Goal: Task Accomplishment & Management: Use online tool/utility

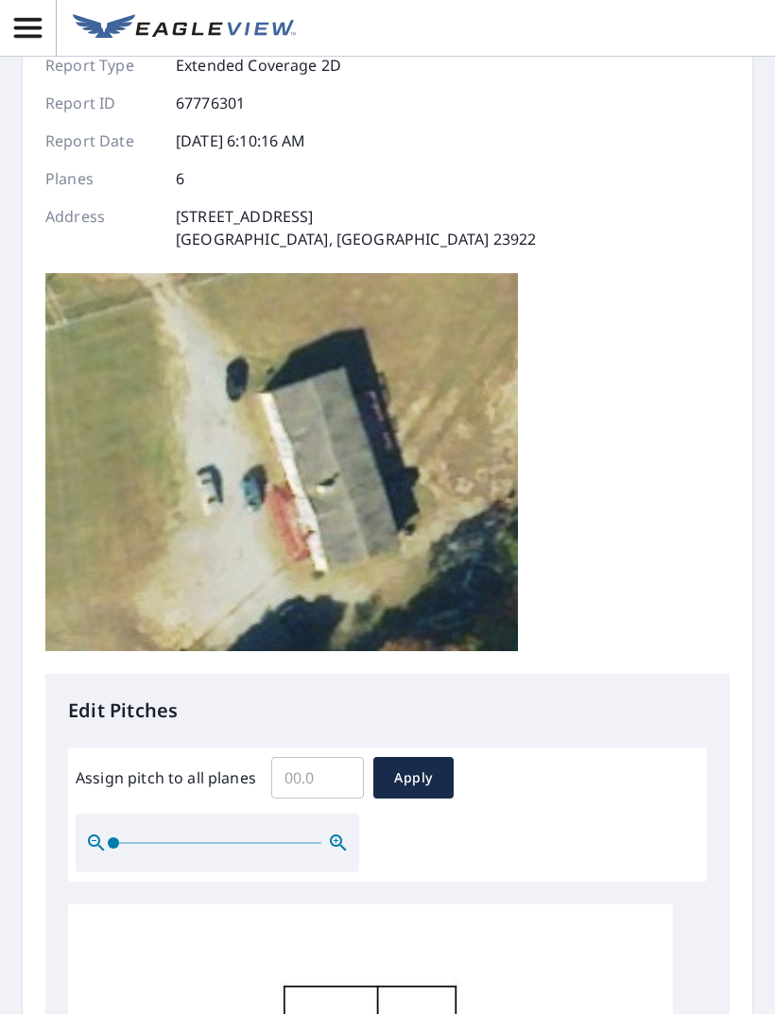
scroll to position [131, 0]
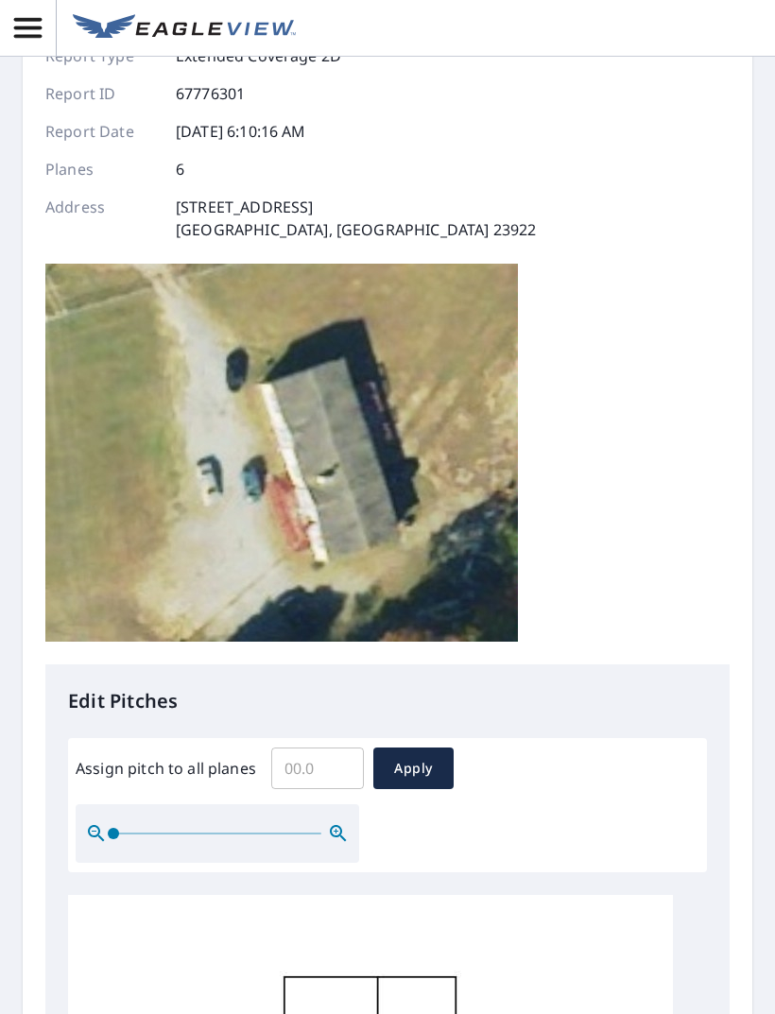
click at [319, 774] on input "Assign pitch to all planes" at bounding box center [317, 768] width 93 height 53
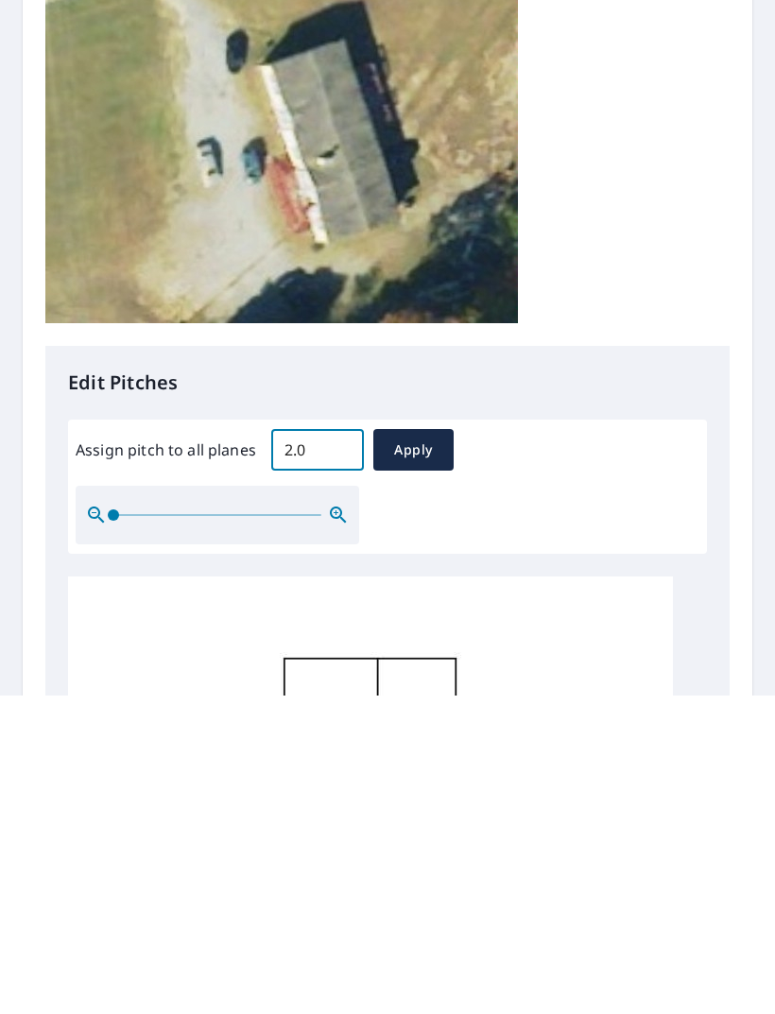
type input "2.0"
click at [409, 747] on button "Apply" at bounding box center [413, 768] width 80 height 42
type input "2.0"
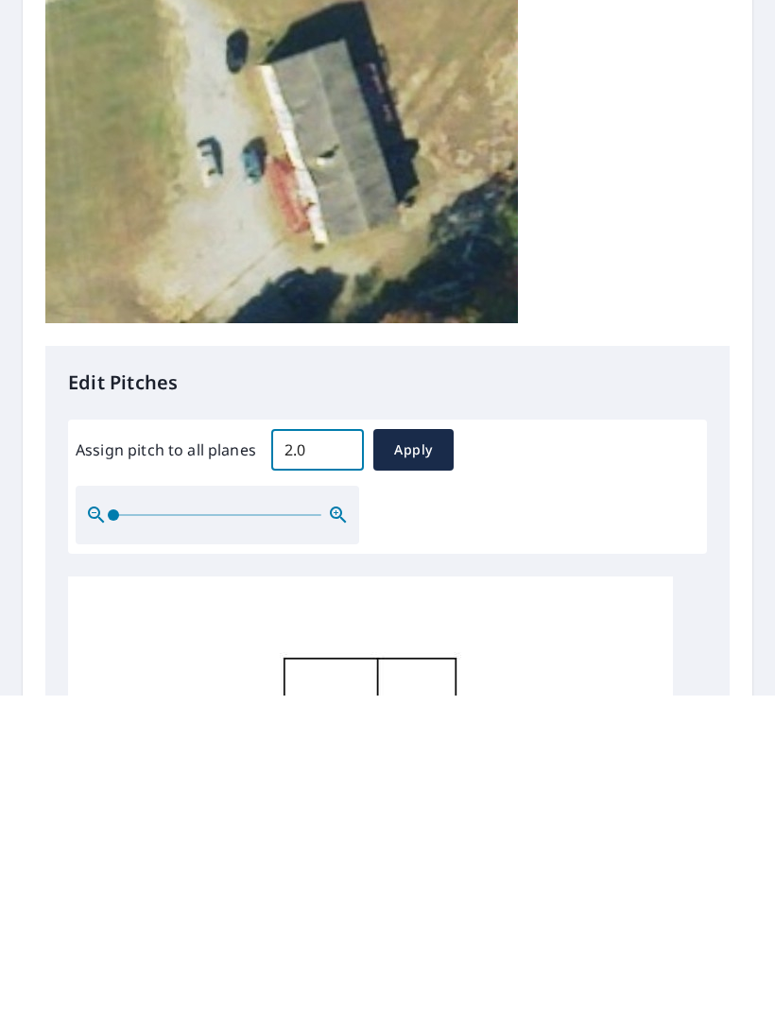
type input "2.0"
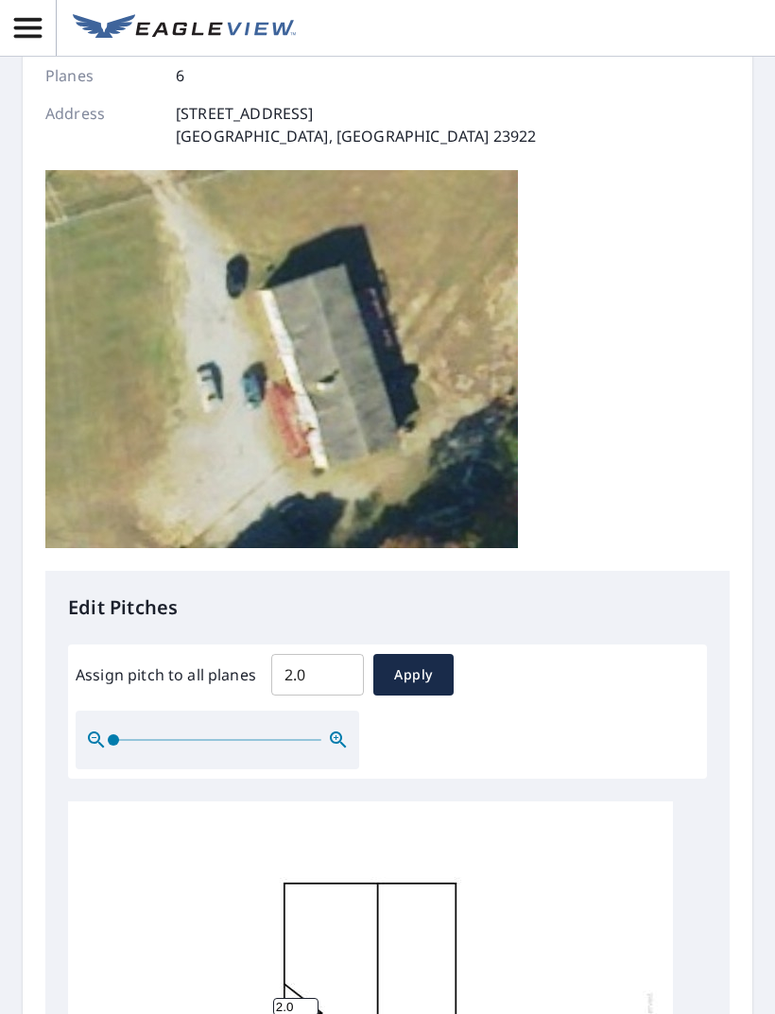
scroll to position [222, 0]
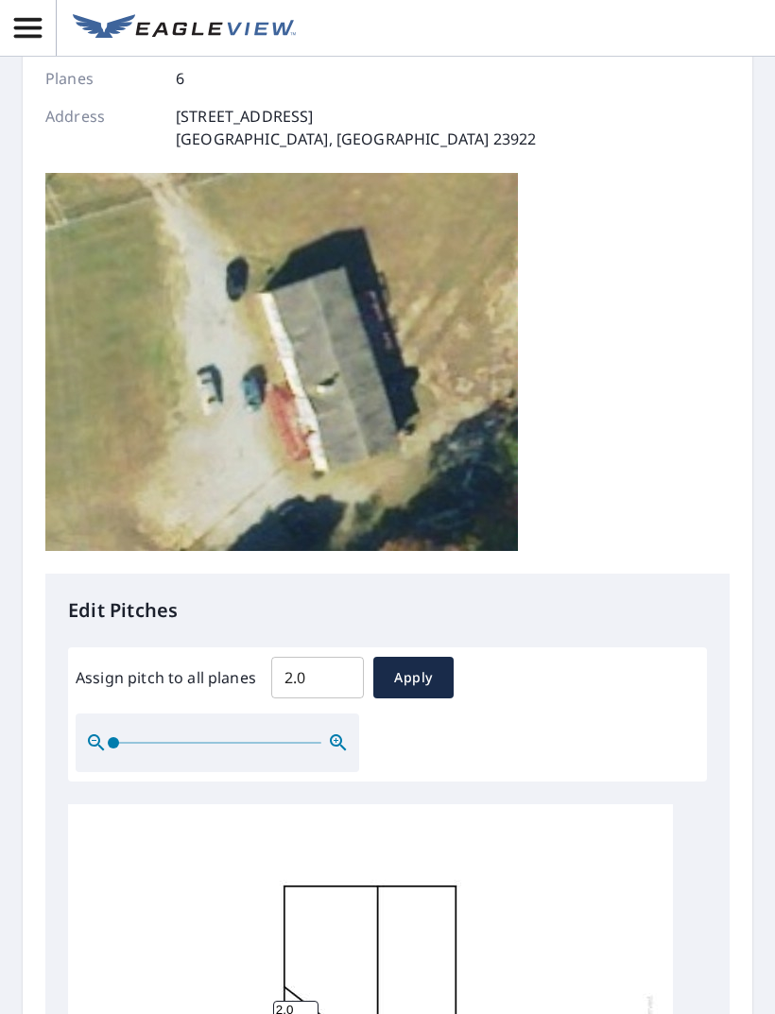
click at [449, 657] on button "Apply" at bounding box center [413, 678] width 80 height 42
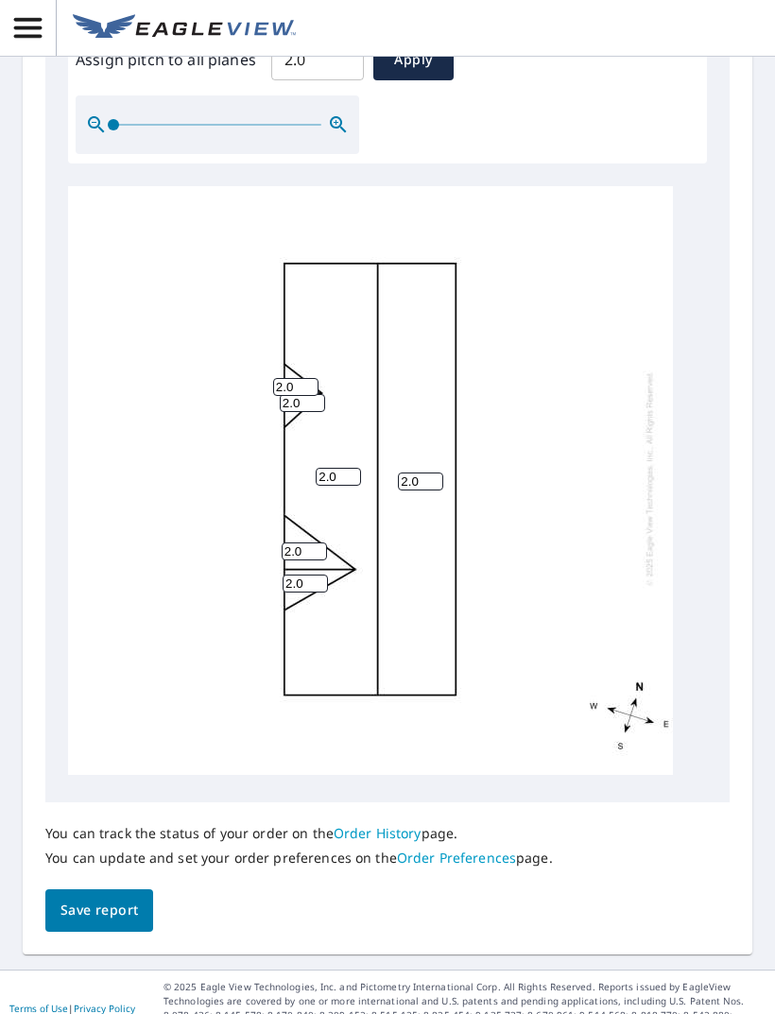
scroll to position [794, 0]
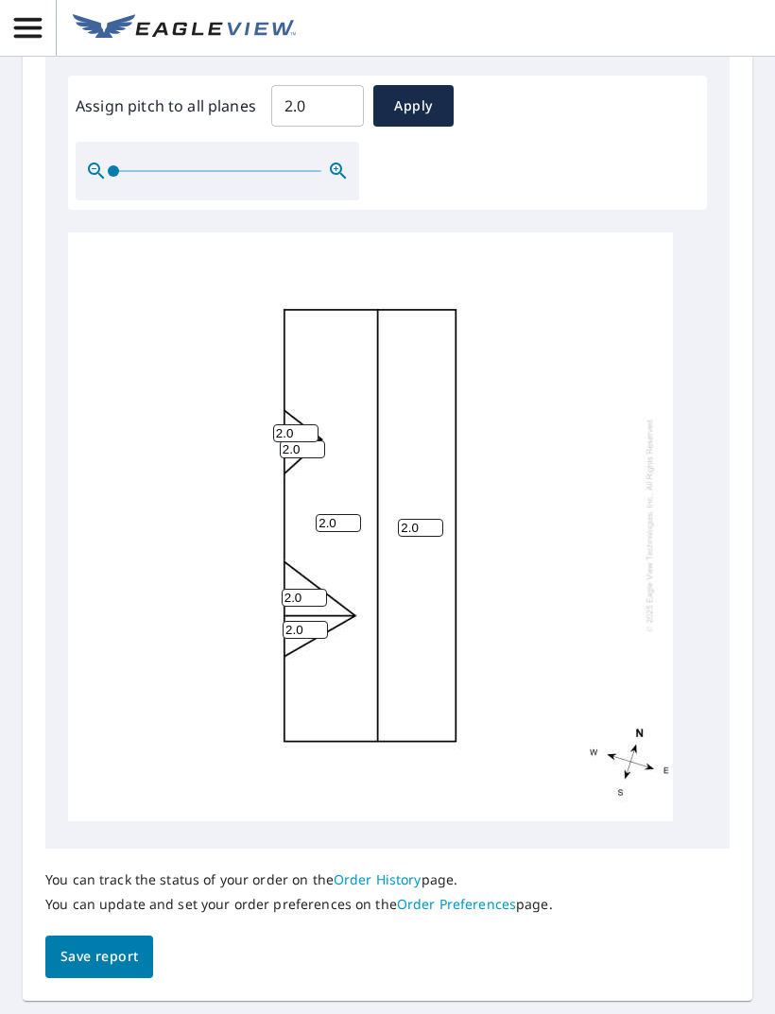
click at [106, 945] on span "Save report" at bounding box center [98, 957] width 77 height 24
